Goal: Transaction & Acquisition: Purchase product/service

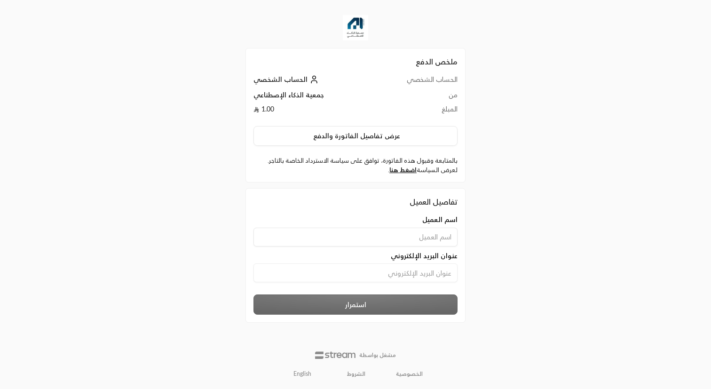
click at [412, 234] on input at bounding box center [356, 237] width 204 height 19
type input "`"
type input "S"
type input "[PERSON_NAME]"
click at [426, 270] on input at bounding box center [356, 272] width 204 height 19
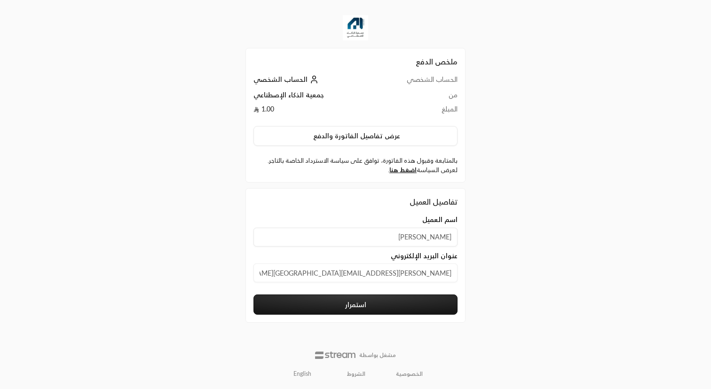
type input "[PERSON_NAME][EMAIL_ADDRESS][GEOGRAPHIC_DATA][DOMAIN_NAME]"
click at [419, 300] on button "استمرار" at bounding box center [356, 304] width 204 height 20
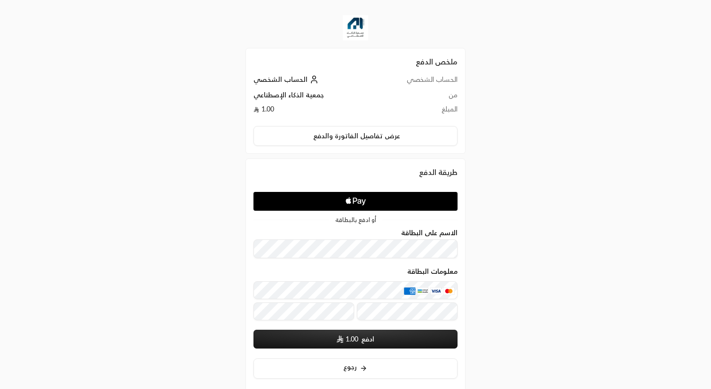
click at [360, 198] on icon "Apple Logo" at bounding box center [356, 201] width 96 height 17
